Goal: Navigation & Orientation: Find specific page/section

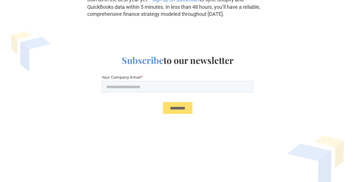
scroll to position [1540, 0]
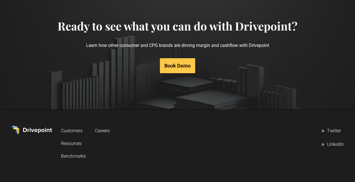
scroll to position [2198, 0]
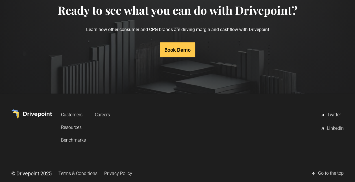
click at [71, 168] on link "Terms & Conditions" at bounding box center [77, 173] width 39 height 10
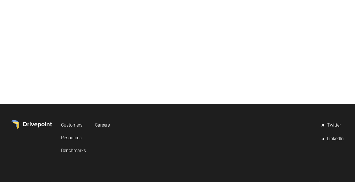
scroll to position [804, 0]
